Goal: Task Accomplishment & Management: Manage account settings

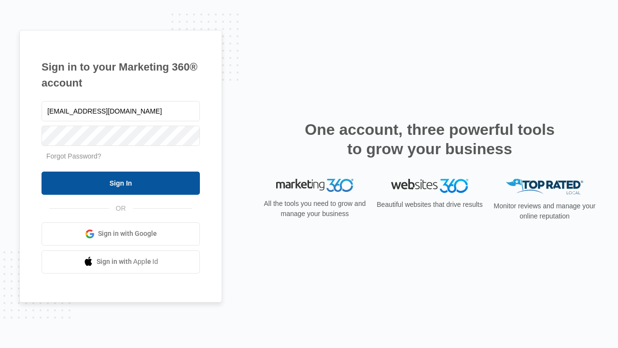
click at [121, 182] on input "Sign In" at bounding box center [121, 182] width 158 height 23
